Goal: Find specific page/section: Find specific page/section

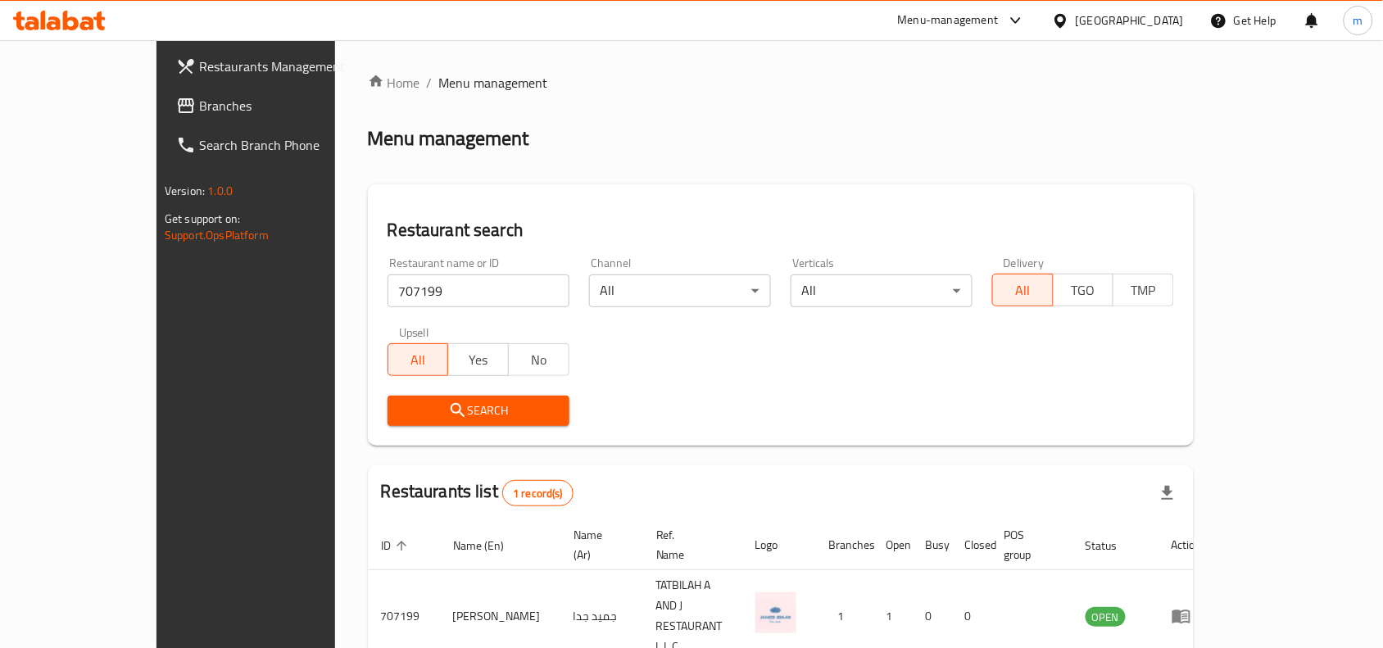
click at [199, 107] on span "Branches" at bounding box center [286, 106] width 175 height 20
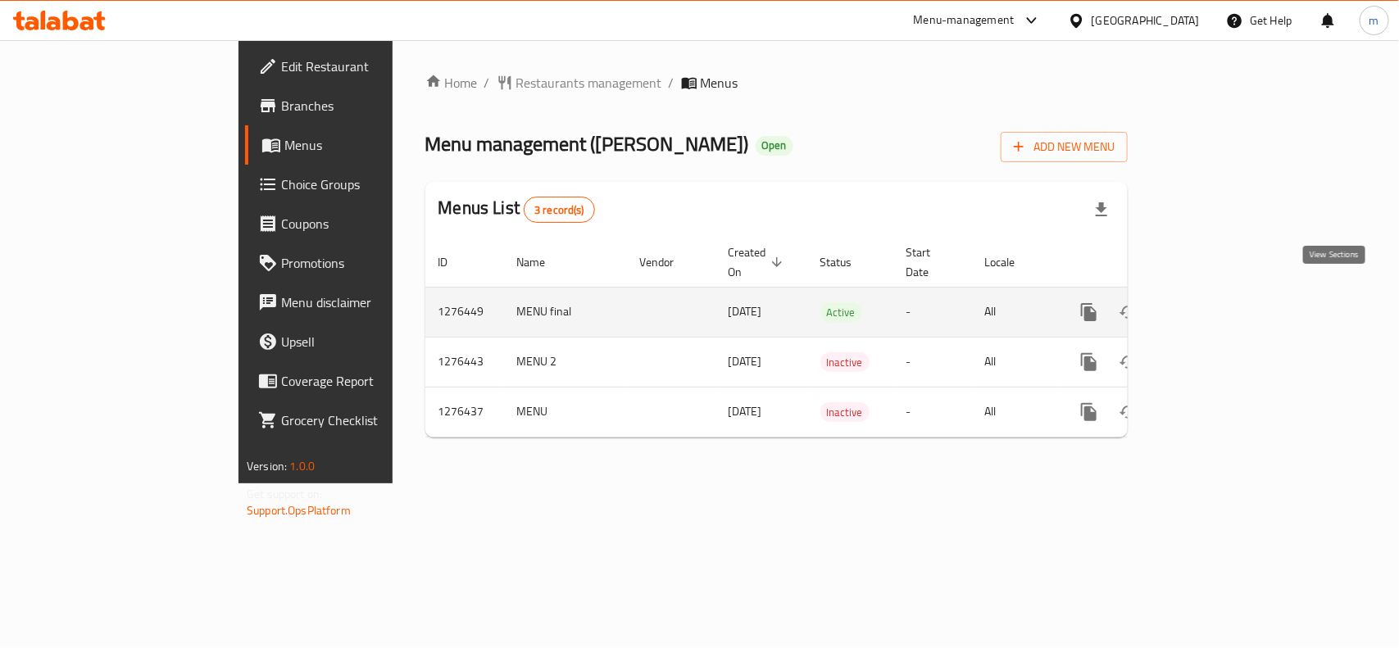
click at [1217, 302] on icon "enhanced table" at bounding box center [1207, 312] width 20 height 20
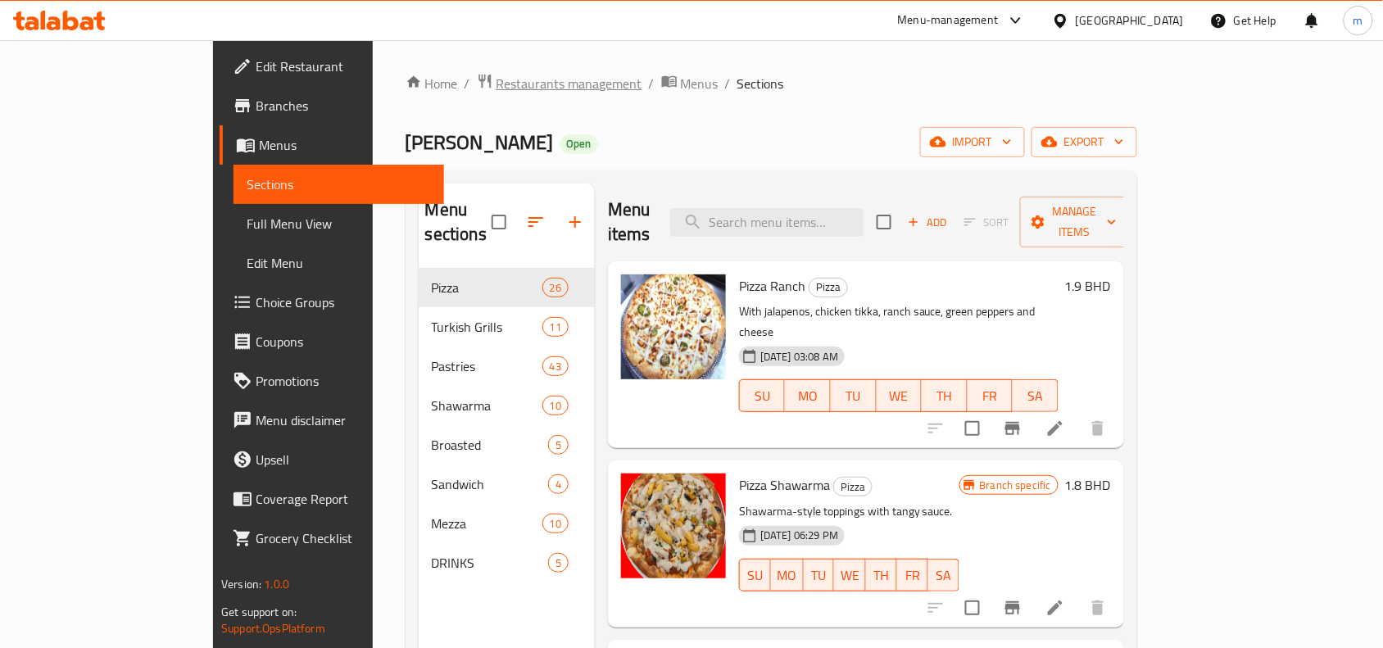
click at [496, 90] on span "Restaurants management" at bounding box center [569, 84] width 146 height 20
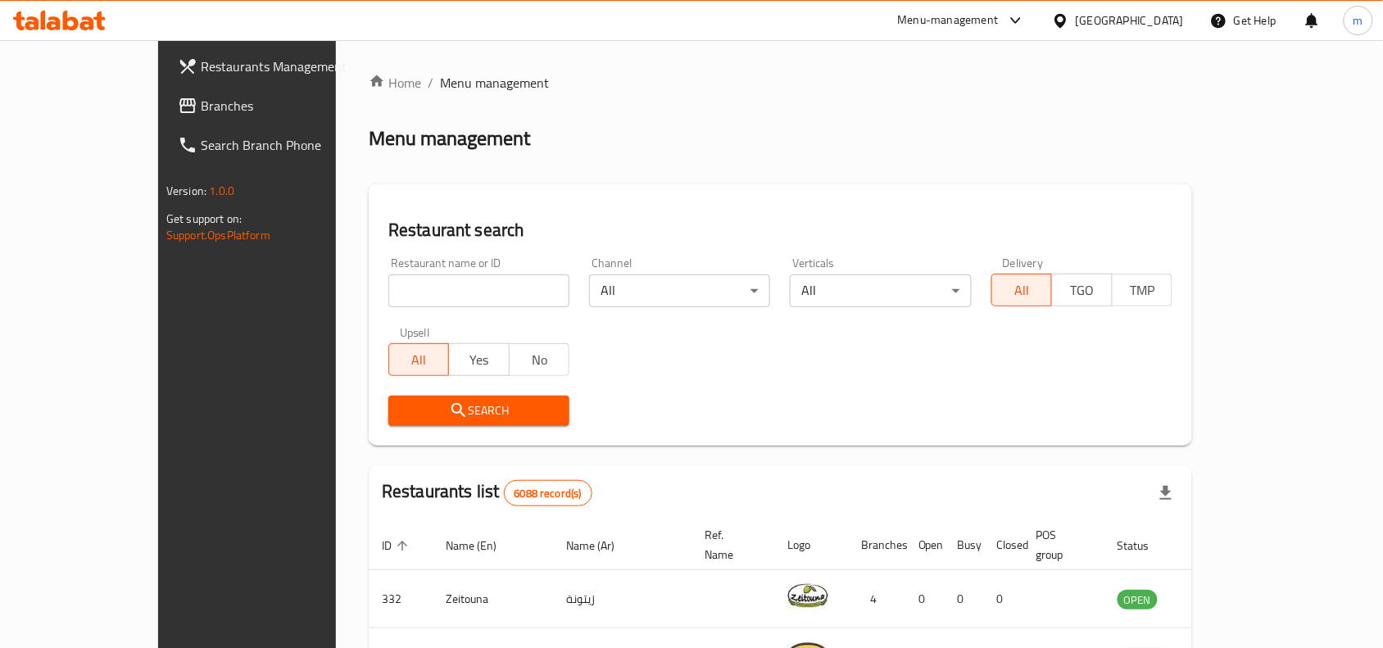
click at [411, 295] on input "search" at bounding box center [478, 290] width 181 height 33
paste input "691985"
type input "691985"
click at [410, 406] on span "Search" at bounding box center [478, 411] width 155 height 20
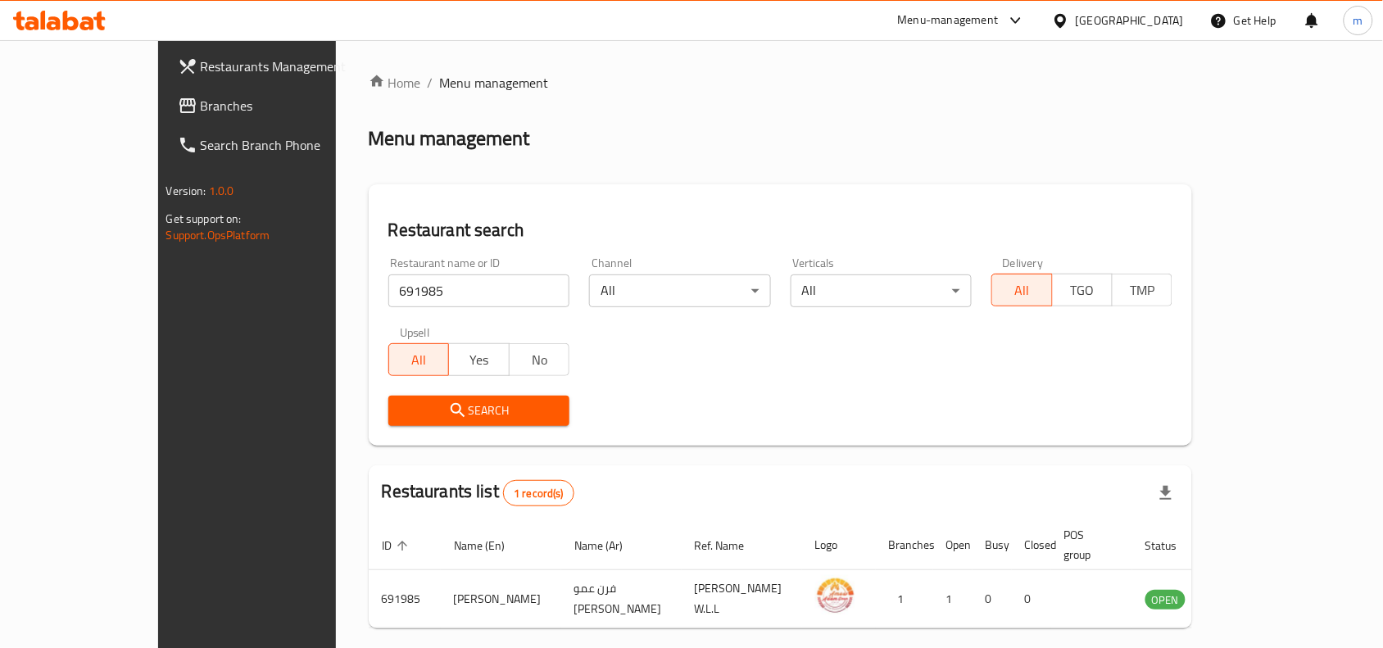
click at [201, 99] on span "Branches" at bounding box center [288, 106] width 175 height 20
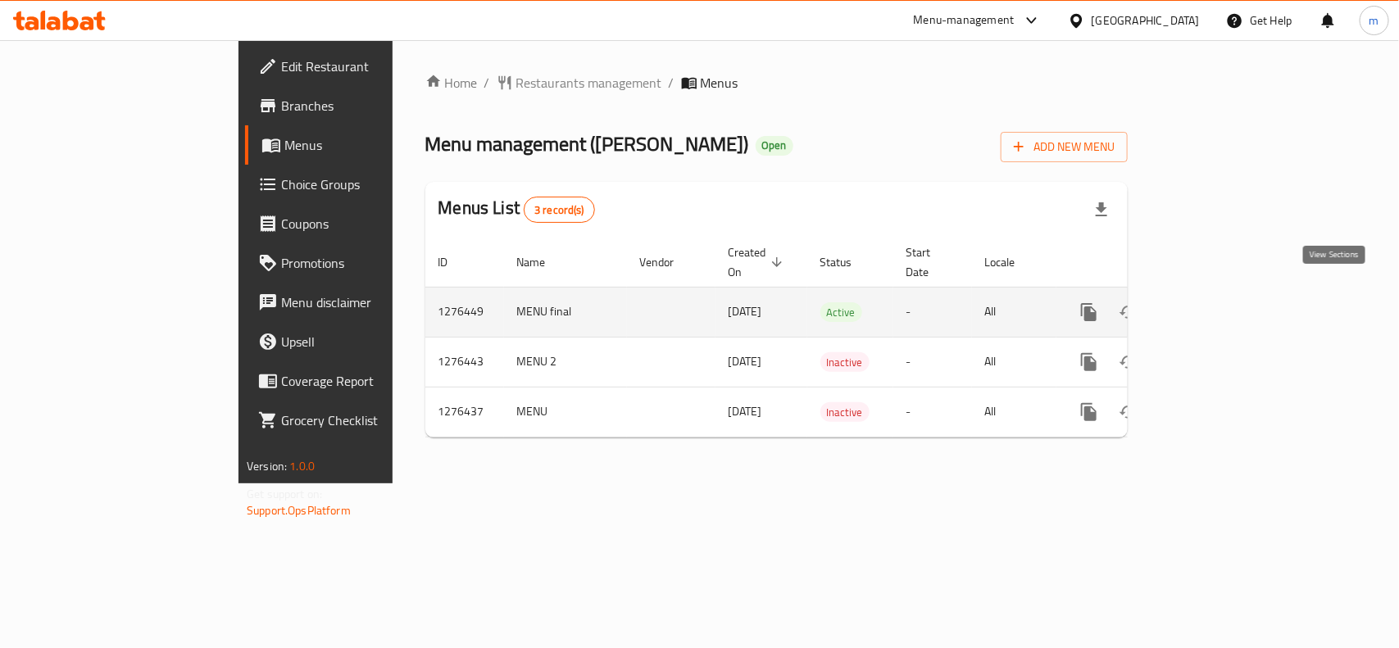
click at [1217, 302] on icon "enhanced table" at bounding box center [1207, 312] width 20 height 20
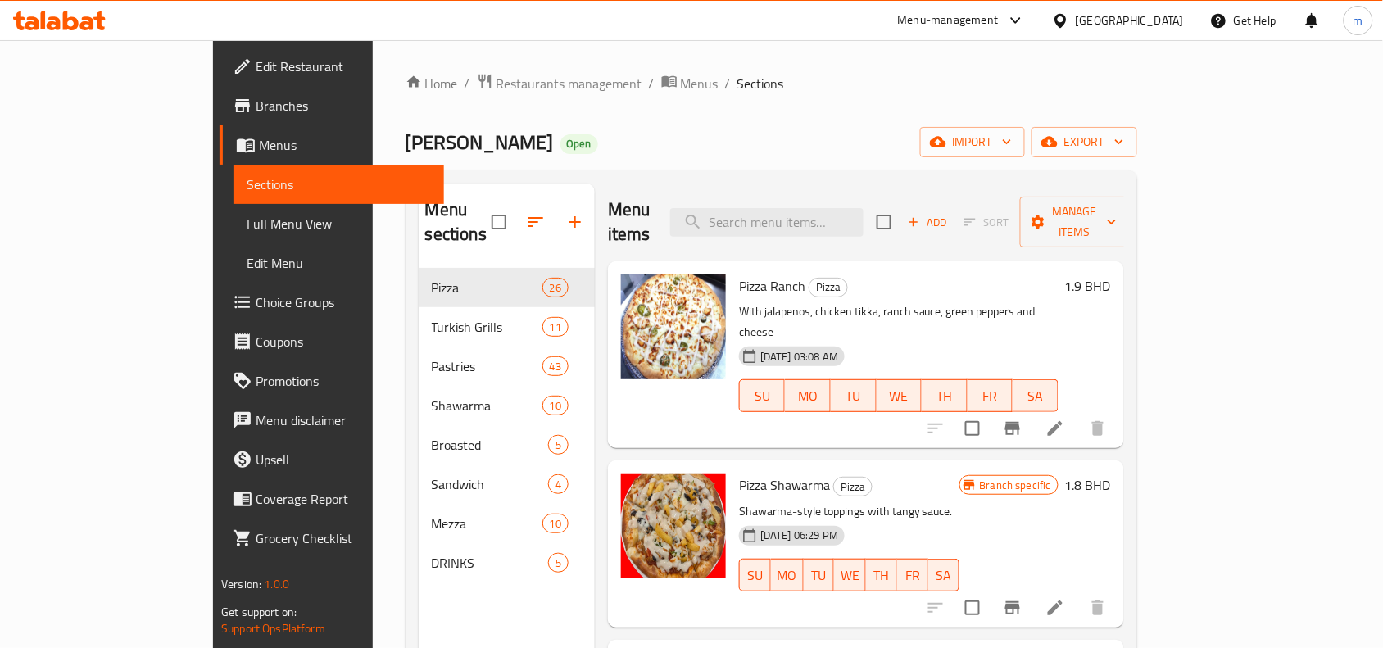
click at [652, 67] on div "Home / Restaurants management / Menus / Sections Amow Adam Oven Open import exp…" at bounding box center [771, 458] width 797 height 837
click at [496, 93] on span "Restaurants management" at bounding box center [569, 84] width 146 height 20
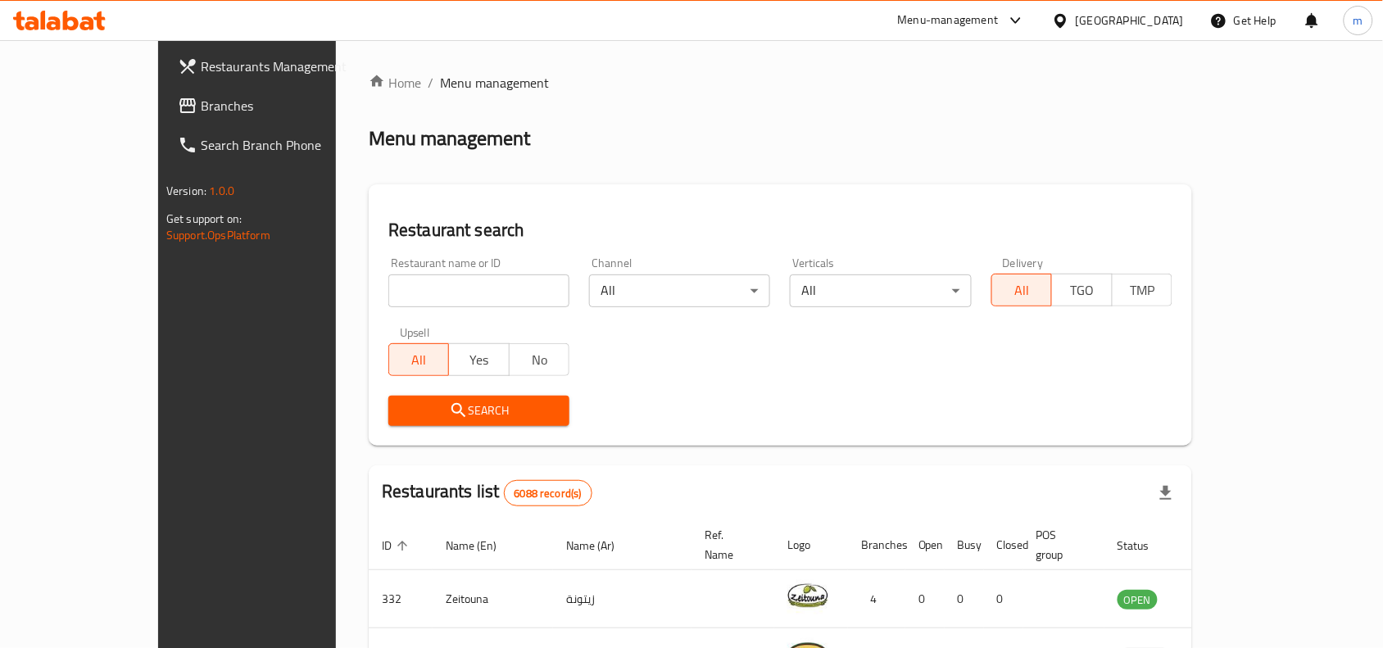
click at [393, 284] on input "search" at bounding box center [478, 290] width 181 height 33
paste input "691985"
type input "691985"
click at [408, 407] on span "Search" at bounding box center [478, 411] width 155 height 20
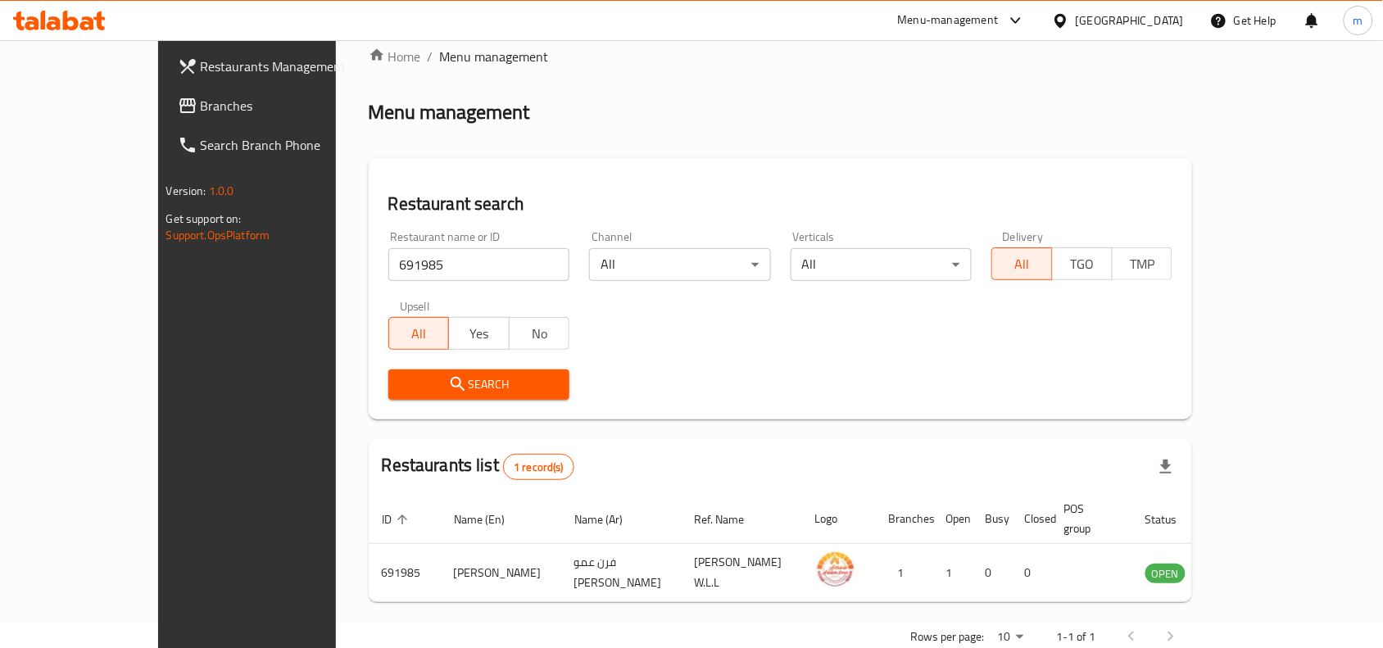
scroll to position [51, 0]
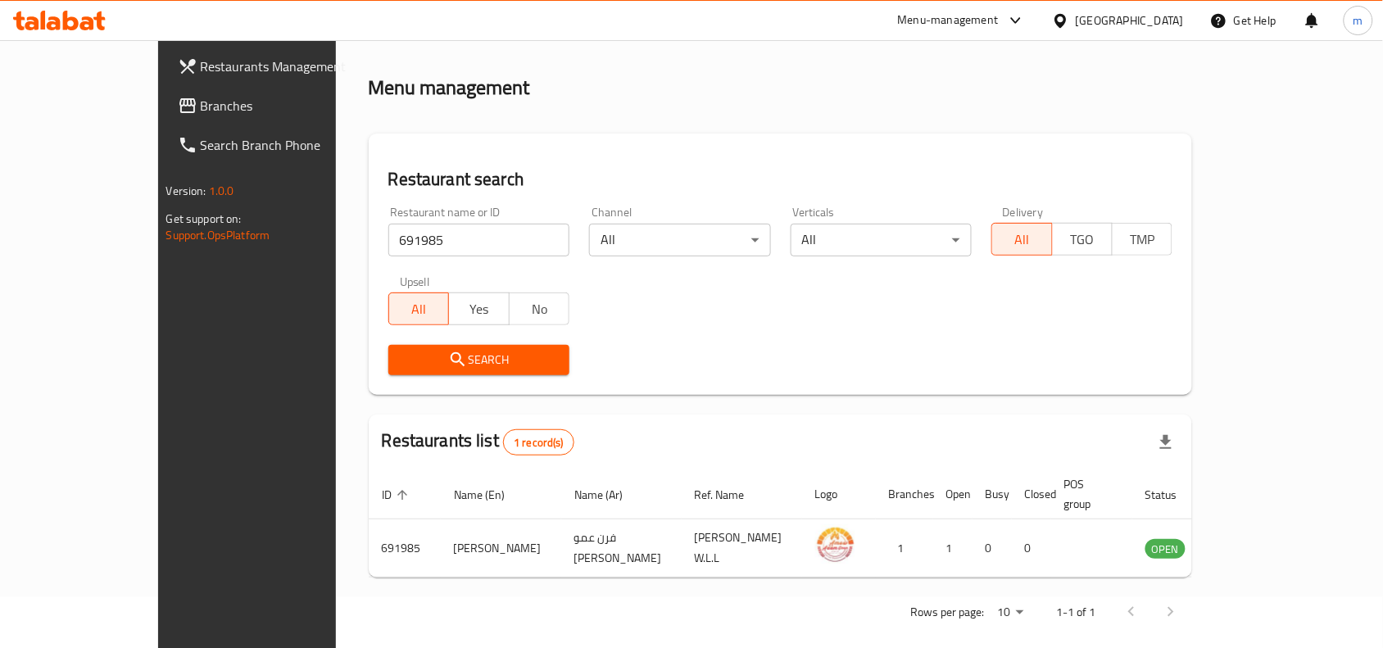
click at [70, 22] on icon at bounding box center [59, 21] width 93 height 20
